Goal: Task Accomplishment & Management: Use online tool/utility

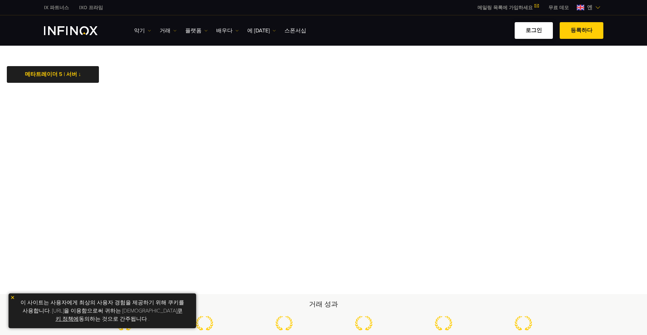
click at [527, 34] on link "로그인" at bounding box center [534, 30] width 38 height 17
click at [519, 72] on body "IX 파트너스 IXO 프라임 메일링 목록에 가입하세요 IX Daily와 함께 거래 기회를 놓치지 마세요. 오늘 가입하세요! I have rea…" at bounding box center [323, 299] width 647 height 599
click at [538, 29] on font "로그인" at bounding box center [533, 30] width 16 height 7
